Goal: Task Accomplishment & Management: Manage account settings

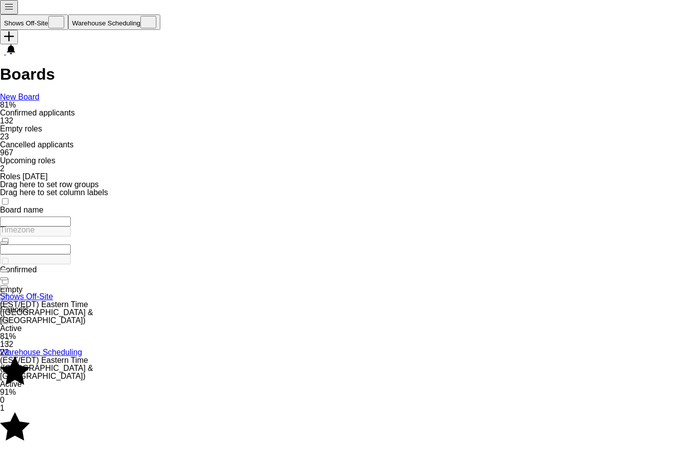
click at [53, 292] on link "Shows Off-Site" at bounding box center [26, 296] width 53 height 8
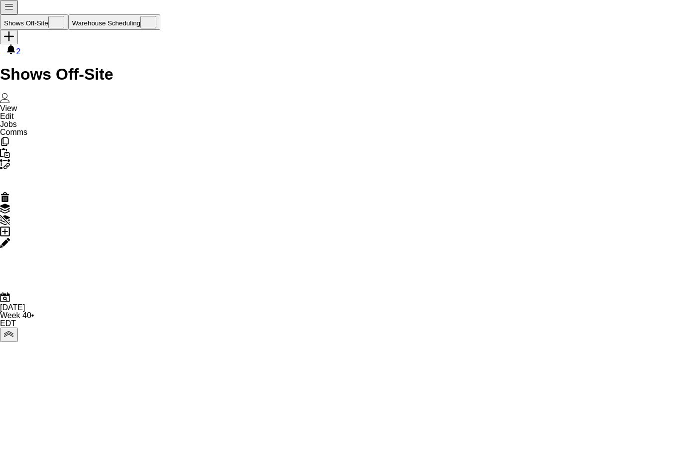
scroll to position [159, 0]
